Goal: Task Accomplishment & Management: Use online tool/utility

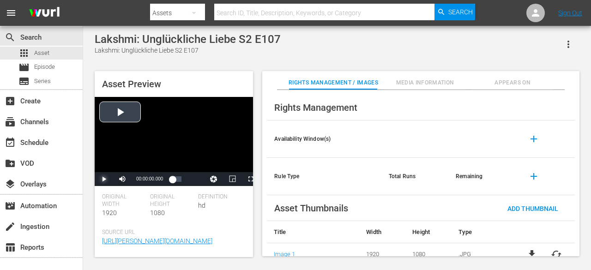
click at [104, 179] on span "Video Player" at bounding box center [104, 179] width 0 height 0
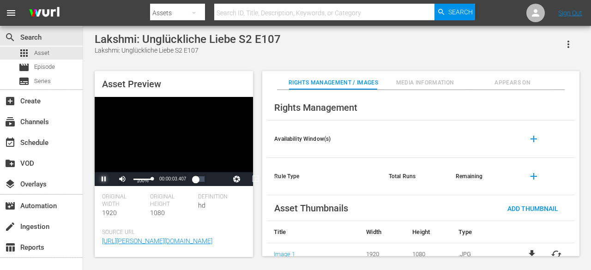
click at [152, 180] on div "Volume Level" at bounding box center [143, 179] width 19 height 1
click at [140, 180] on div "Volume Level" at bounding box center [143, 179] width 19 height 1
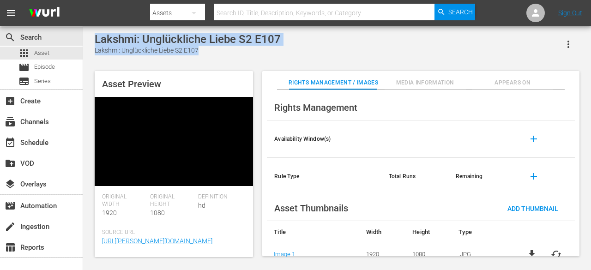
drag, startPoint x: 95, startPoint y: 39, endPoint x: 274, endPoint y: 51, distance: 179.7
click at [274, 51] on div "Lakshmi: Unglückliche Liebe S2 E107 Lakshmi: Unglückliche Liebe S2 E107" at bounding box center [188, 44] width 186 height 23
copy div "Lakshmi: Unglückliche Liebe S2 E107 Lakshmi: Unglückliche Liebe S2 E107"
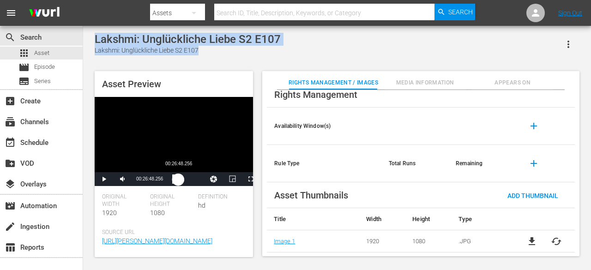
click at [178, 181] on div "00:01:26.976" at bounding box center [175, 179] width 6 height 9
click at [175, 182] on div "00:26:48.255" at bounding box center [175, 179] width 6 height 9
